Goal: Check status: Check status

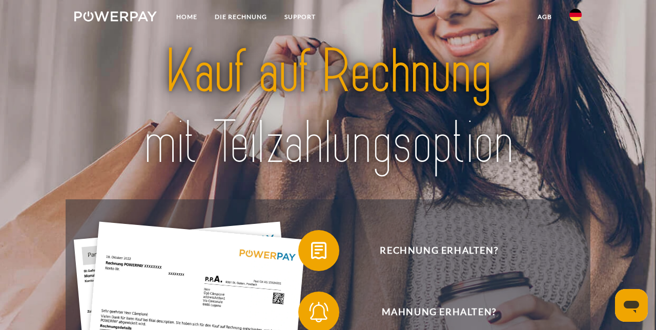
click at [573, 24] on link at bounding box center [576, 18] width 30 height 20
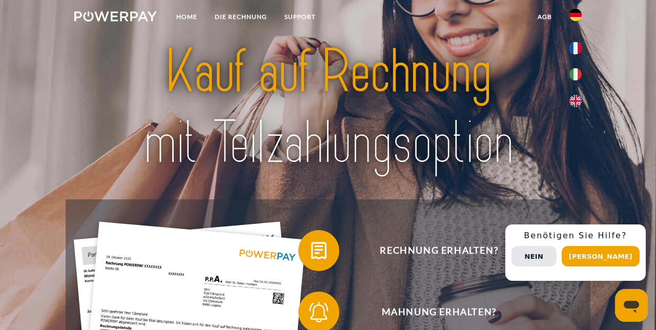
click at [550, 258] on button "Nein" at bounding box center [533, 256] width 45 height 20
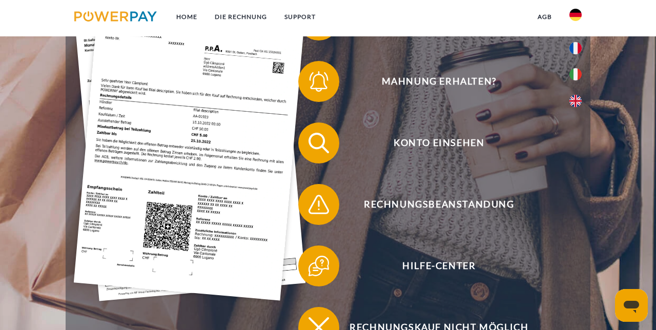
scroll to position [229, 0]
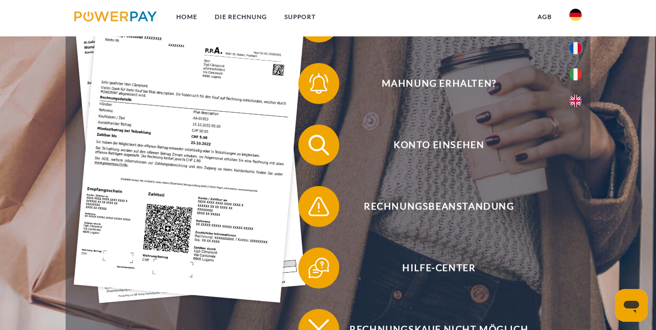
click at [426, 150] on span "Konto einsehen" at bounding box center [439, 145] width 251 height 41
click at [452, 148] on span "Konto einsehen" at bounding box center [439, 145] width 251 height 41
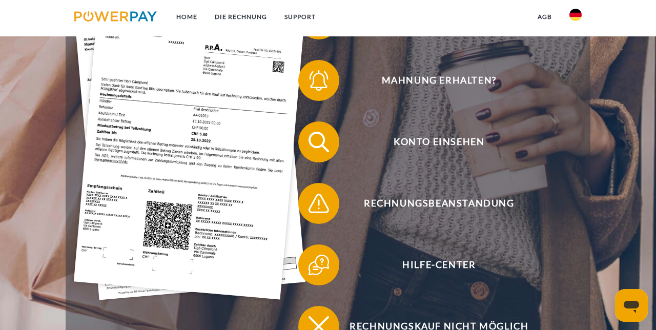
click at [443, 146] on span "Konto einsehen" at bounding box center [439, 141] width 251 height 41
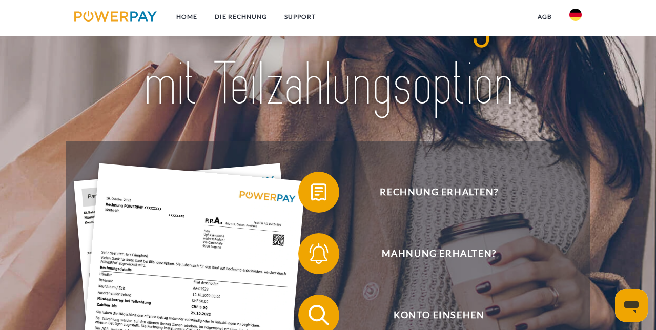
click at [434, 323] on span "Konto einsehen" at bounding box center [439, 315] width 251 height 41
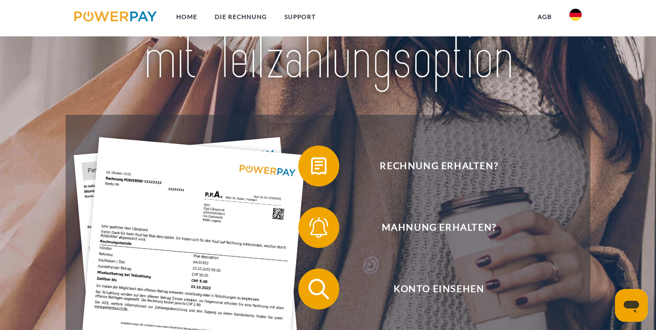
scroll to position [101, 0]
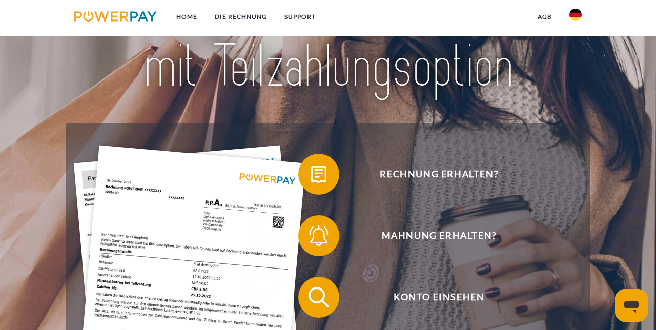
click at [446, 302] on span "Konto einsehen" at bounding box center [439, 297] width 251 height 41
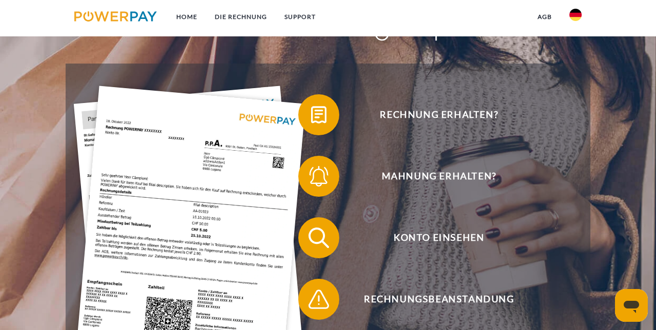
click at [451, 244] on span "Konto einsehen" at bounding box center [439, 237] width 251 height 41
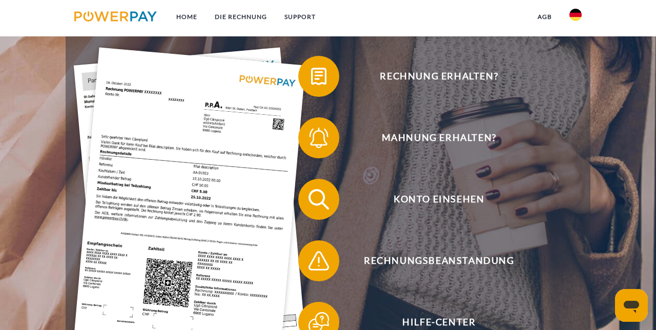
scroll to position [179, 0]
